Goal: Information Seeking & Learning: Compare options

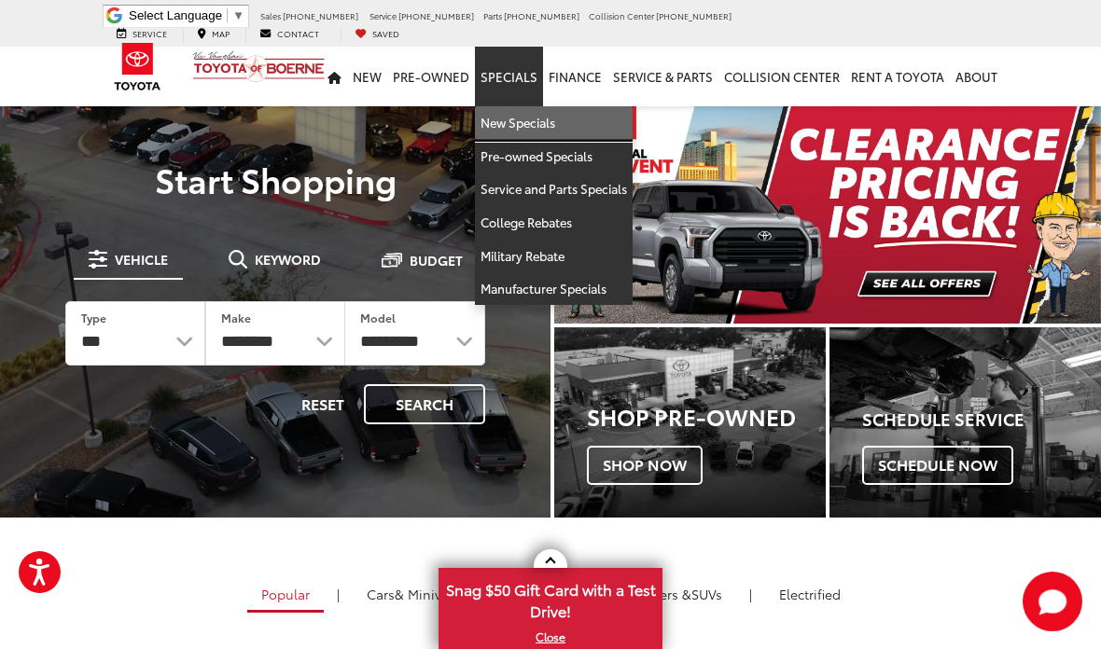
click at [545, 106] on link "New Specials" at bounding box center [554, 123] width 158 height 34
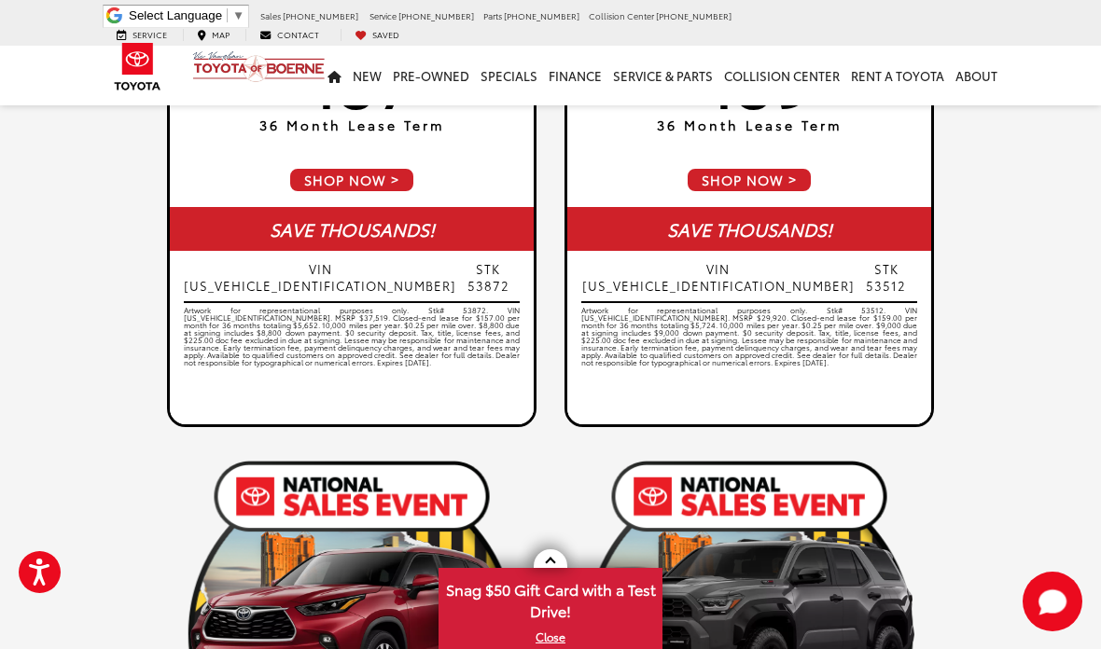
scroll to position [1377, 0]
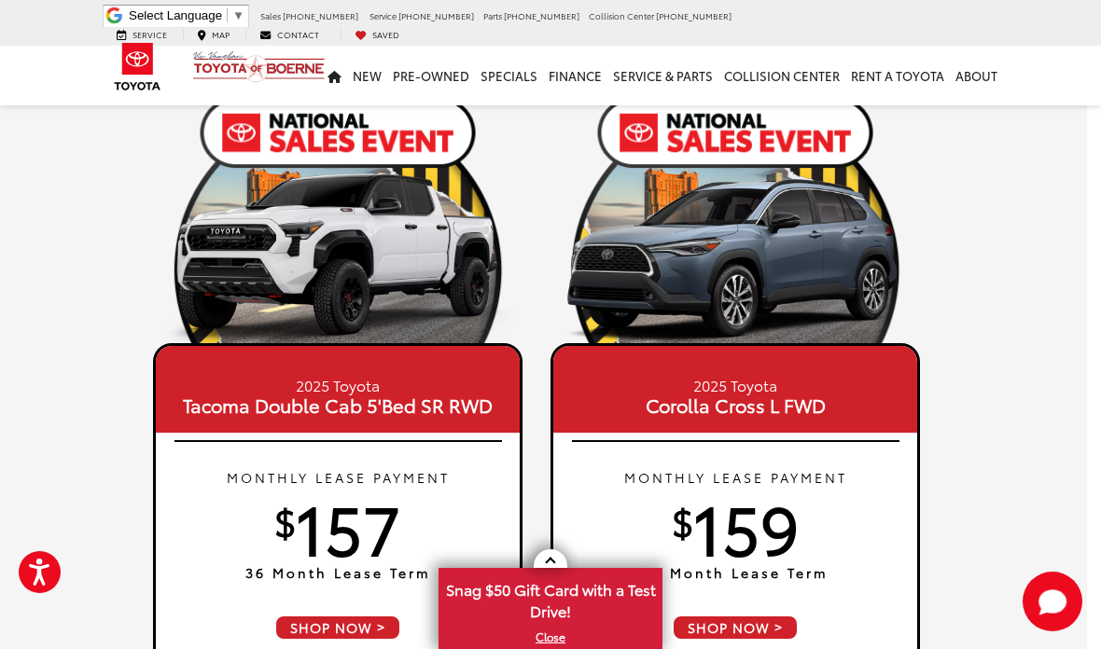
scroll to position [927, 14]
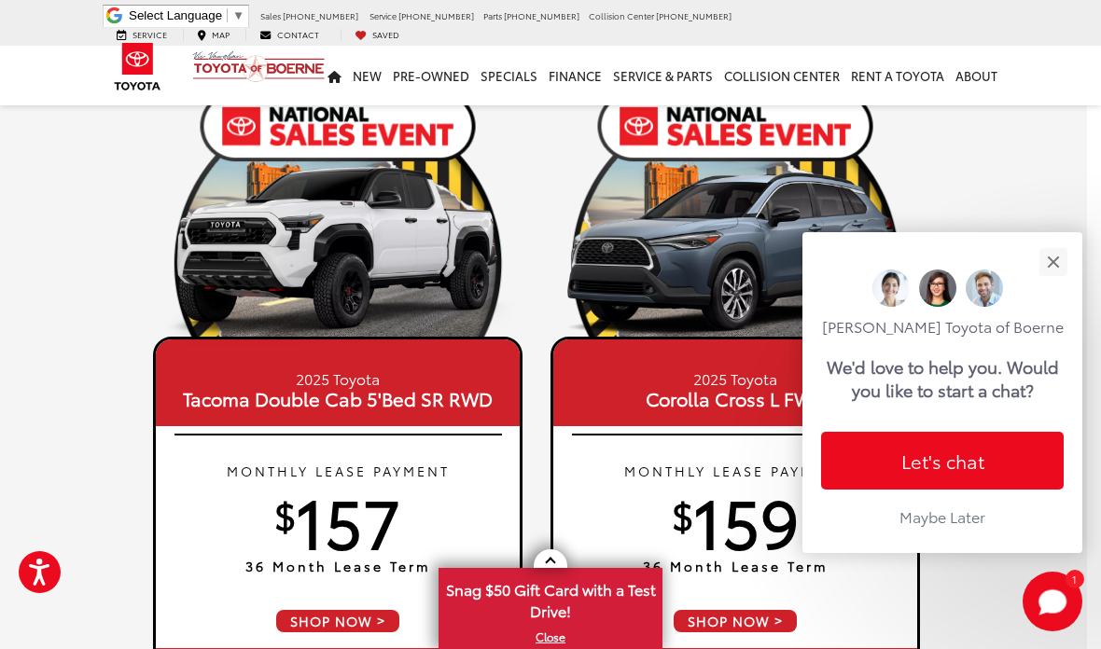
click at [1063, 243] on button "Close" at bounding box center [1053, 262] width 40 height 40
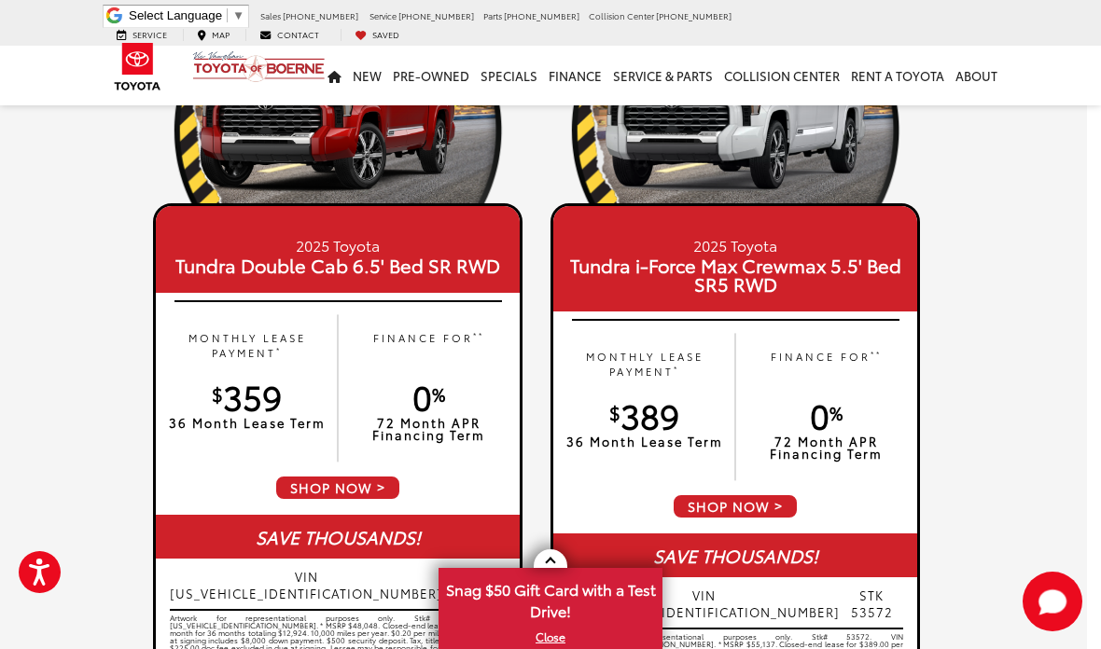
scroll to position [193, 14]
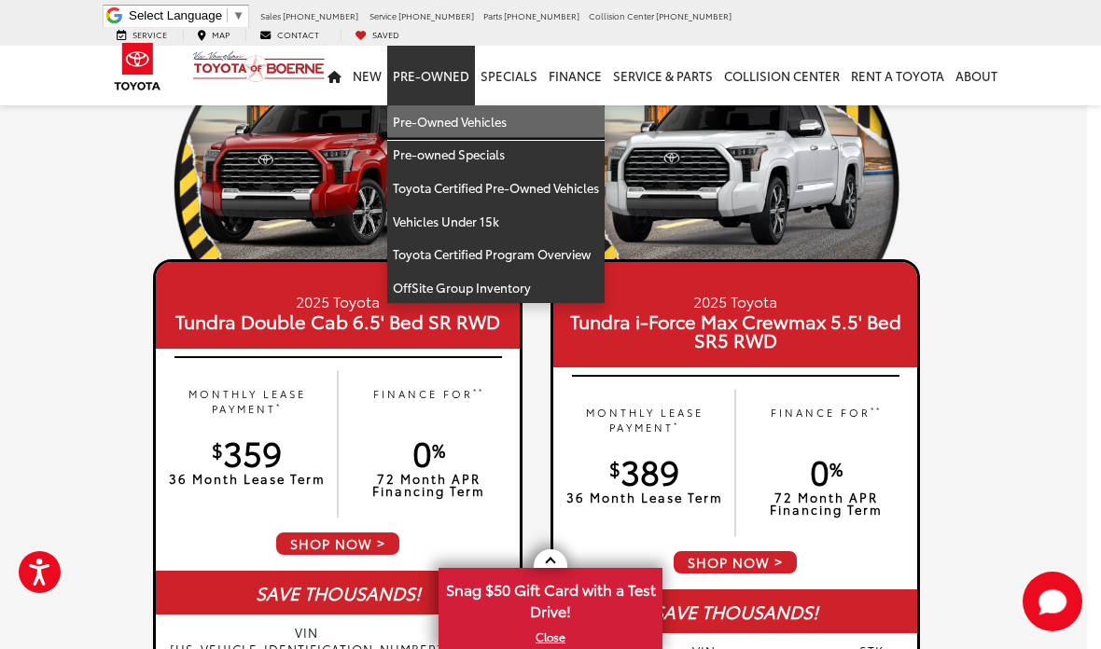
click at [491, 117] on link "Pre-Owned Vehicles" at bounding box center [495, 122] width 217 height 34
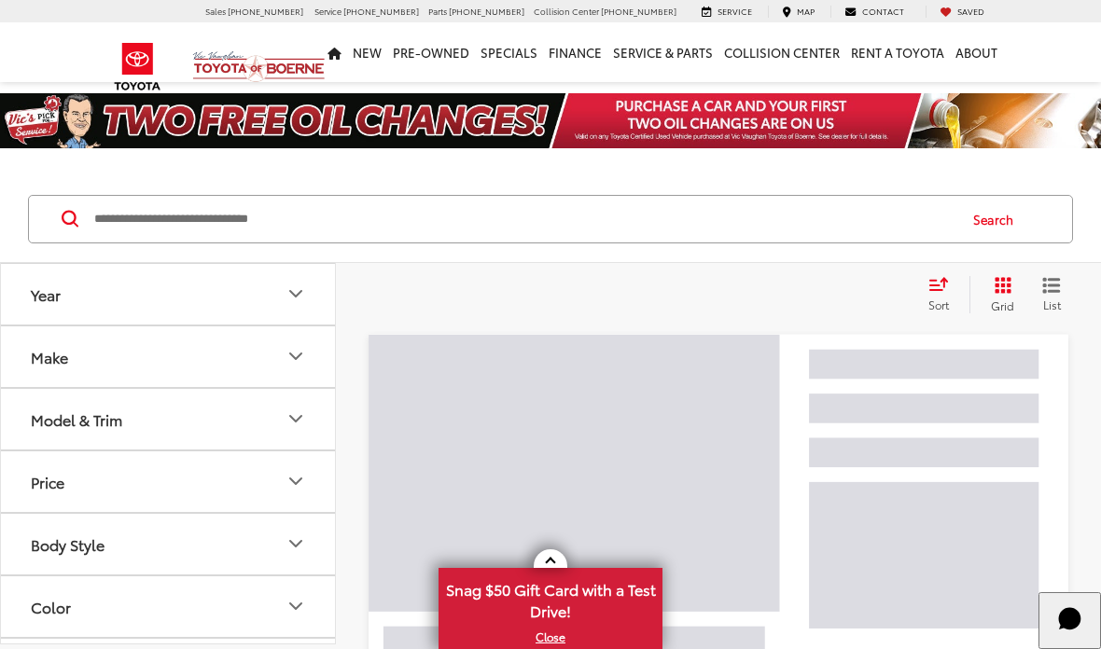
click at [617, 209] on input "Search by Make, Model, or Keyword" at bounding box center [523, 219] width 863 height 45
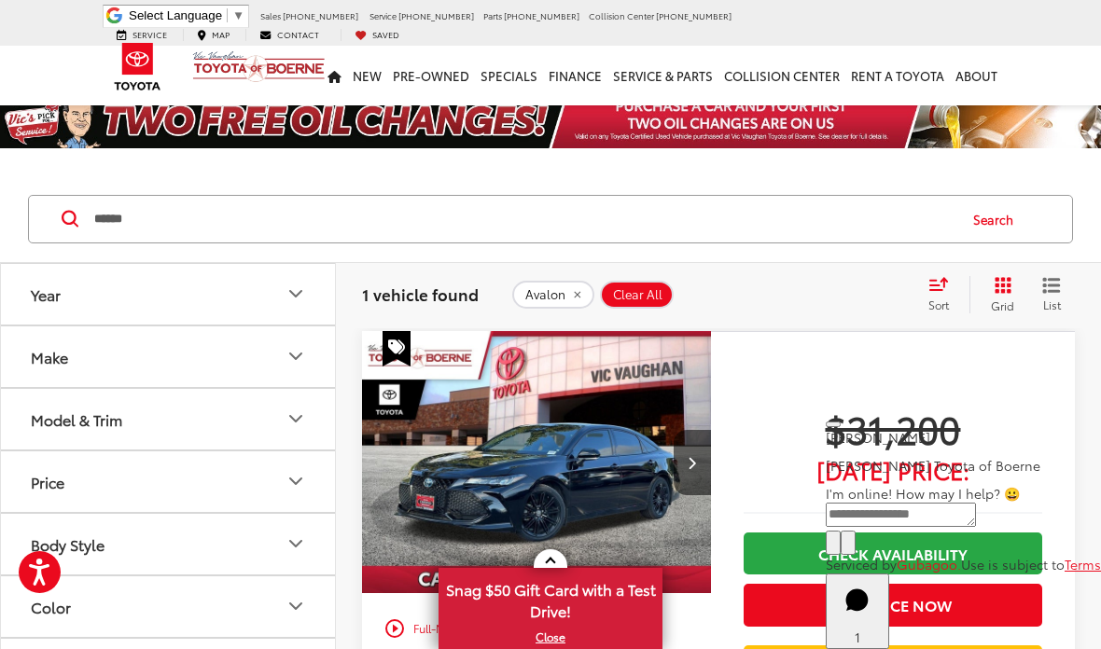
click at [479, 217] on input "******" at bounding box center [523, 219] width 863 height 45
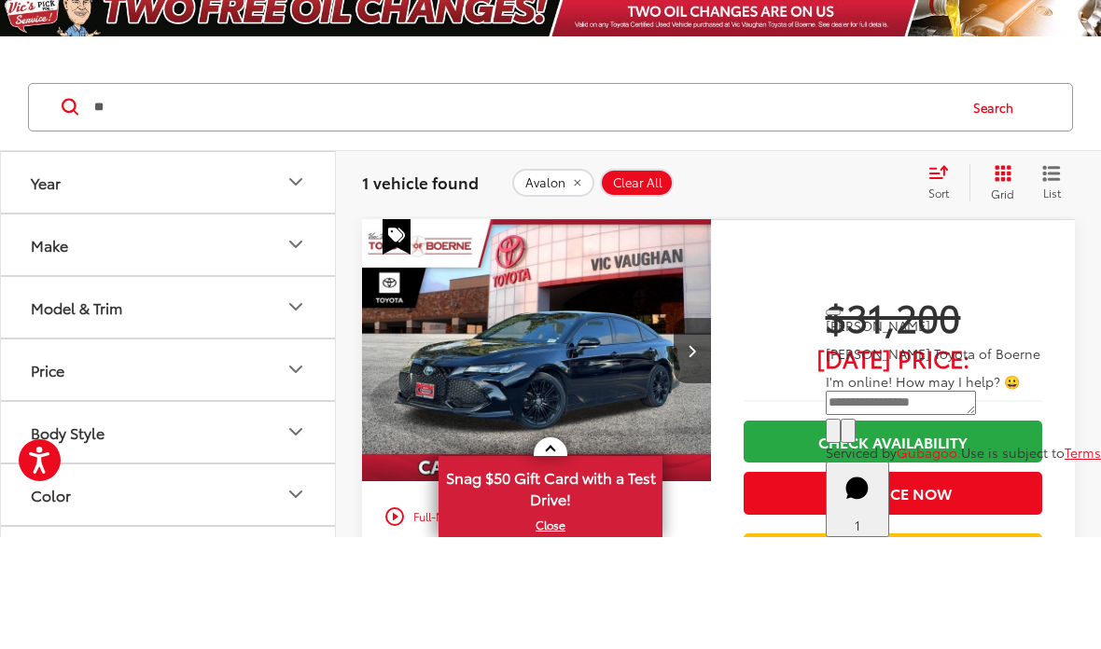
type input "*"
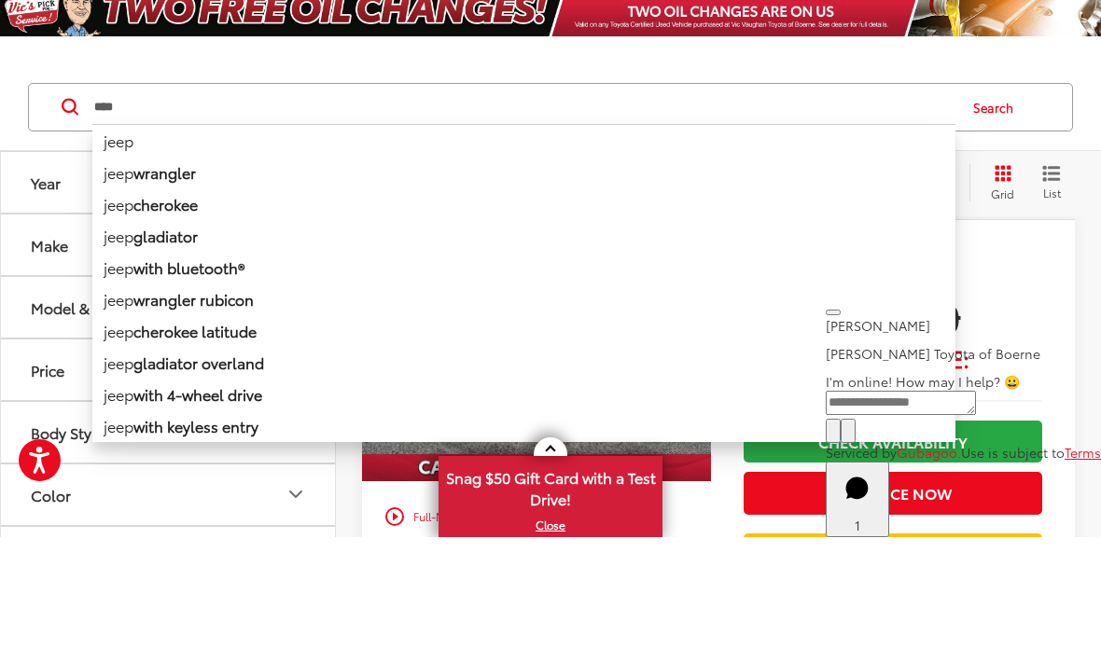
type input "****"
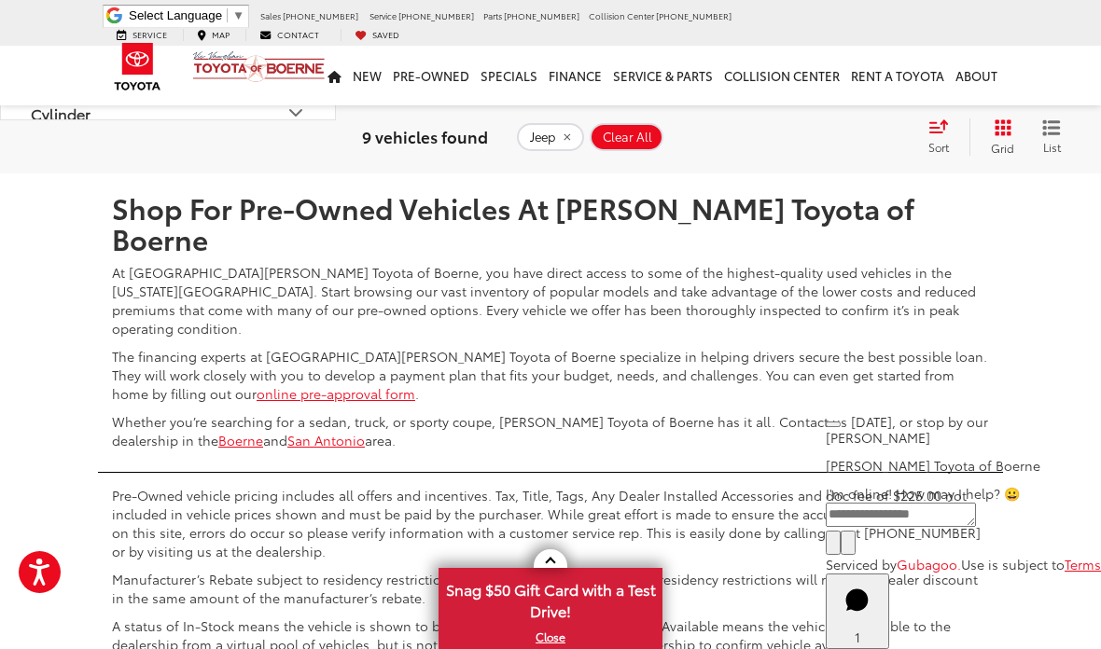
scroll to position [5906, 0]
